Goal: Task Accomplishment & Management: Use online tool/utility

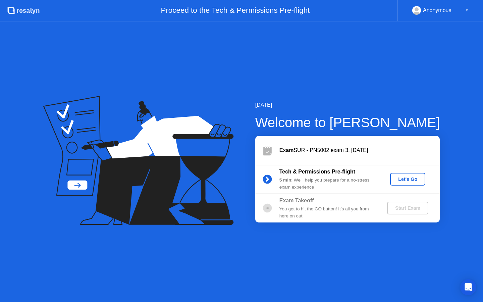
click at [407, 177] on div "Let's Go" at bounding box center [408, 178] width 30 height 5
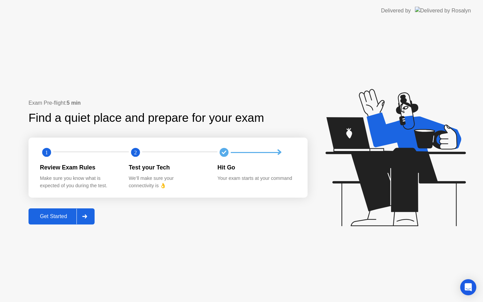
click at [58, 219] on div "Get Started" at bounding box center [54, 216] width 46 height 6
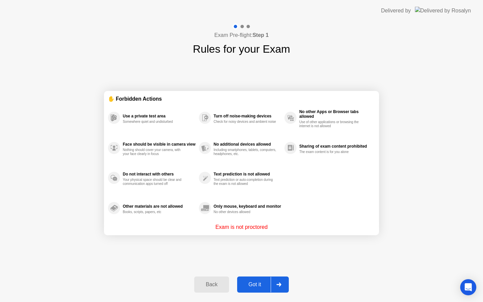
click at [260, 290] on button "Got it" at bounding box center [263, 284] width 52 height 16
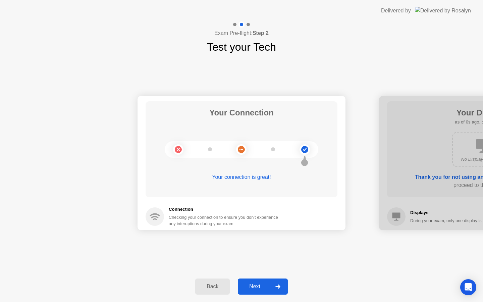
click at [252, 286] on div "Next" at bounding box center [255, 286] width 30 height 6
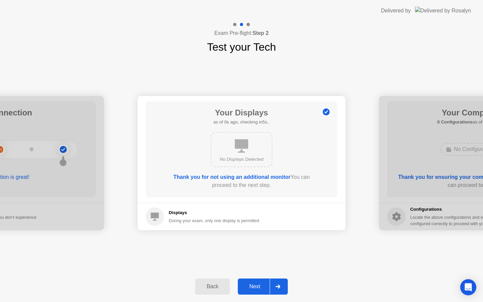
click at [252, 285] on div "Next" at bounding box center [255, 286] width 30 height 6
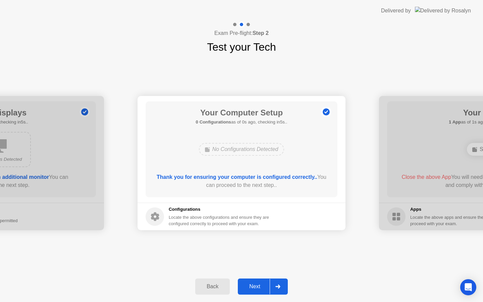
click at [252, 285] on div "Next" at bounding box center [255, 286] width 30 height 6
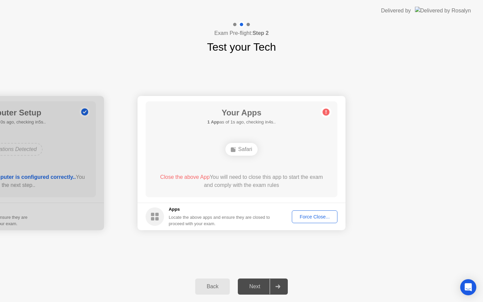
click at [297, 215] on div "Force Close..." at bounding box center [314, 216] width 41 height 5
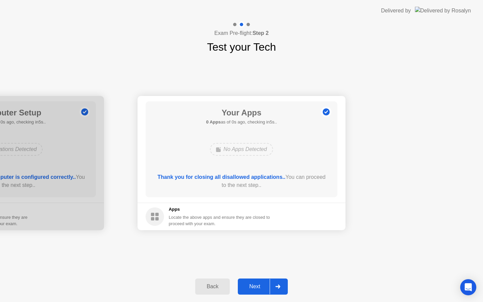
click at [257, 286] on div "Next" at bounding box center [255, 286] width 30 height 6
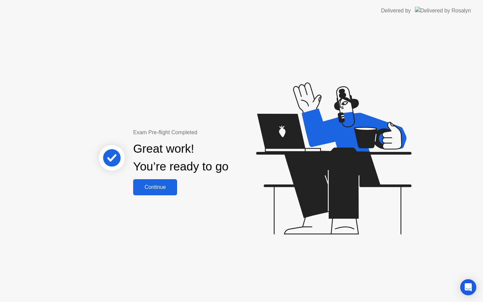
click at [158, 182] on button "Continue" at bounding box center [155, 187] width 44 height 16
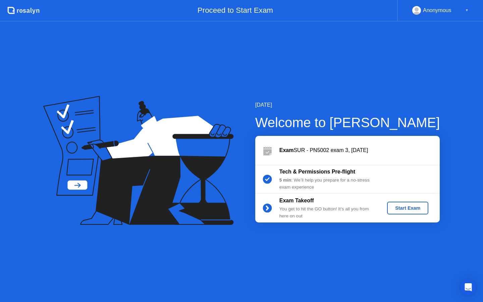
click at [411, 207] on div "Start Exam" at bounding box center [408, 207] width 36 height 5
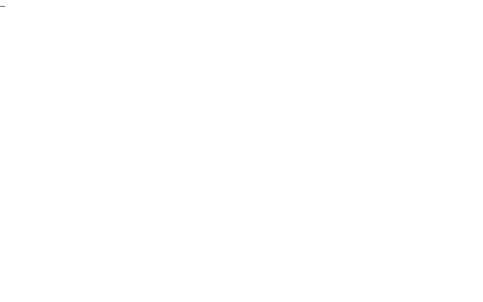
click div "End Proctoring Session"
